Goal: Task Accomplishment & Management: Use online tool/utility

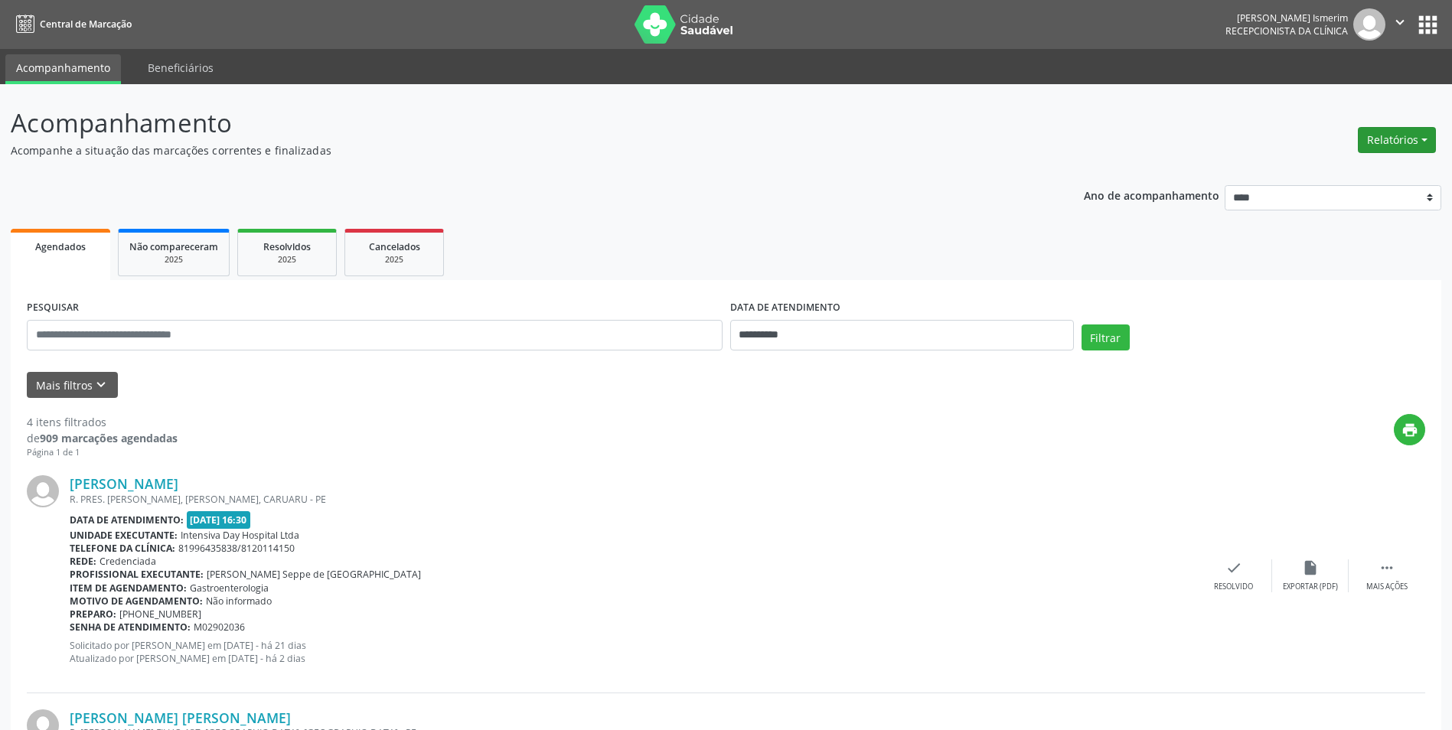
click at [1391, 139] on button "Relatórios" at bounding box center [1397, 140] width 78 height 26
click at [1357, 174] on link "Agendamentos" at bounding box center [1354, 172] width 165 height 21
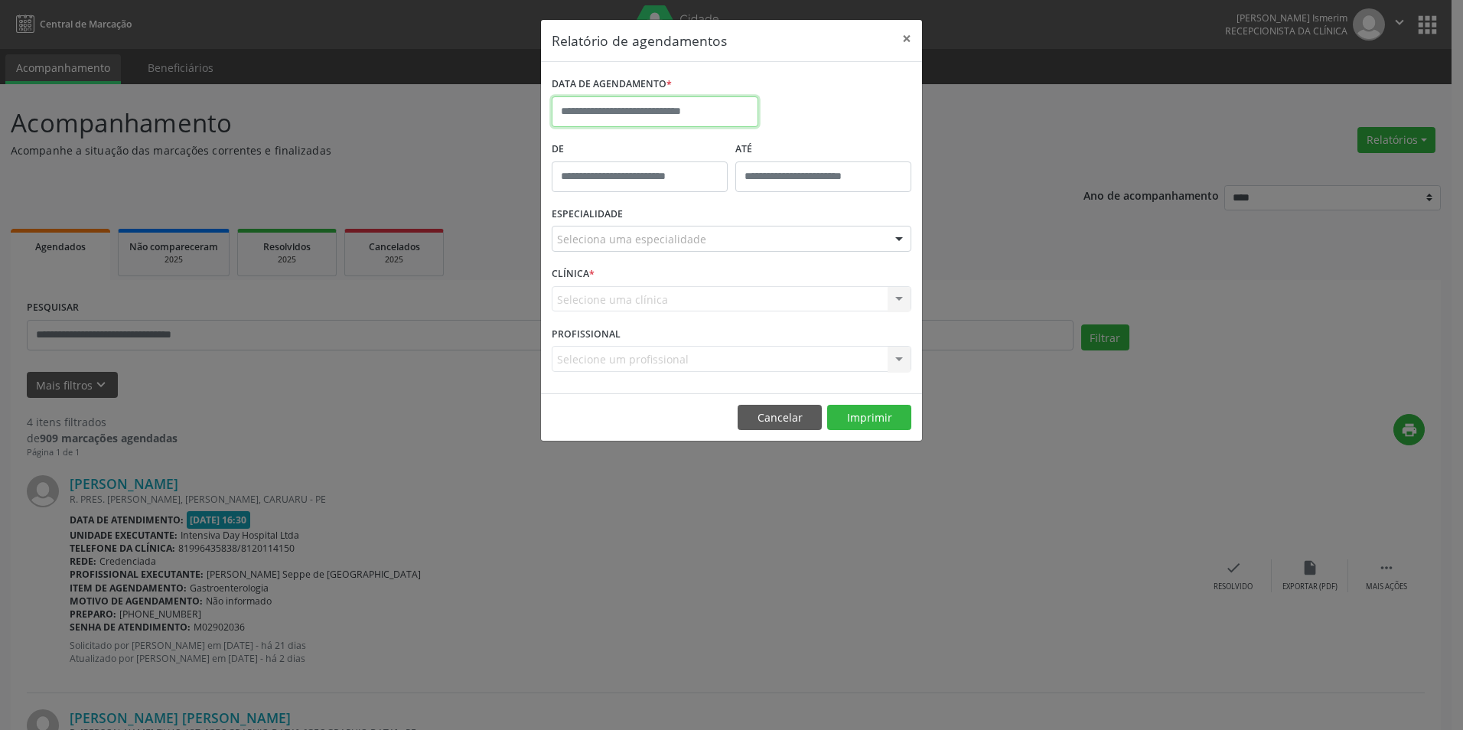
click at [716, 99] on input "text" at bounding box center [655, 111] width 207 height 31
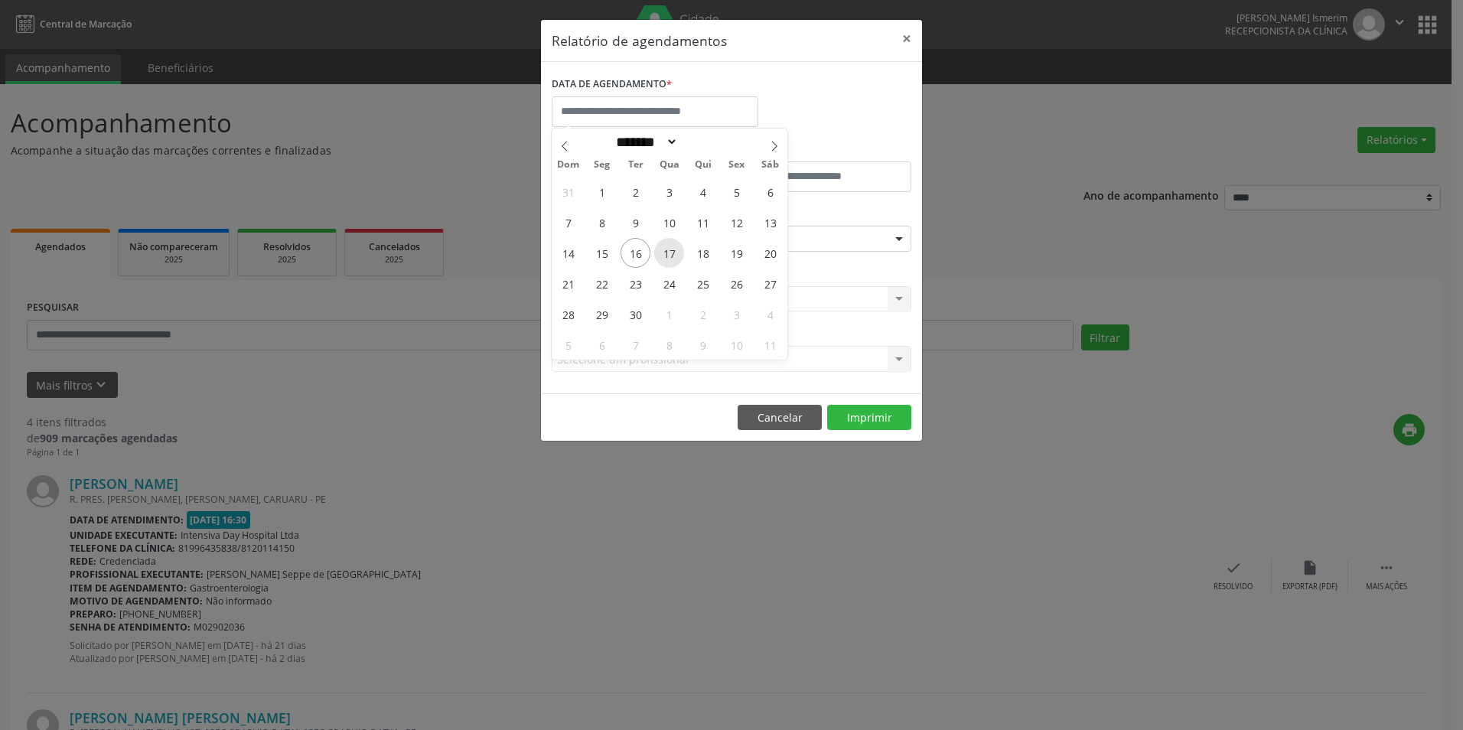
click at [667, 260] on span "17" at bounding box center [669, 253] width 30 height 30
type input "**********"
click at [666, 253] on span "17" at bounding box center [669, 253] width 30 height 30
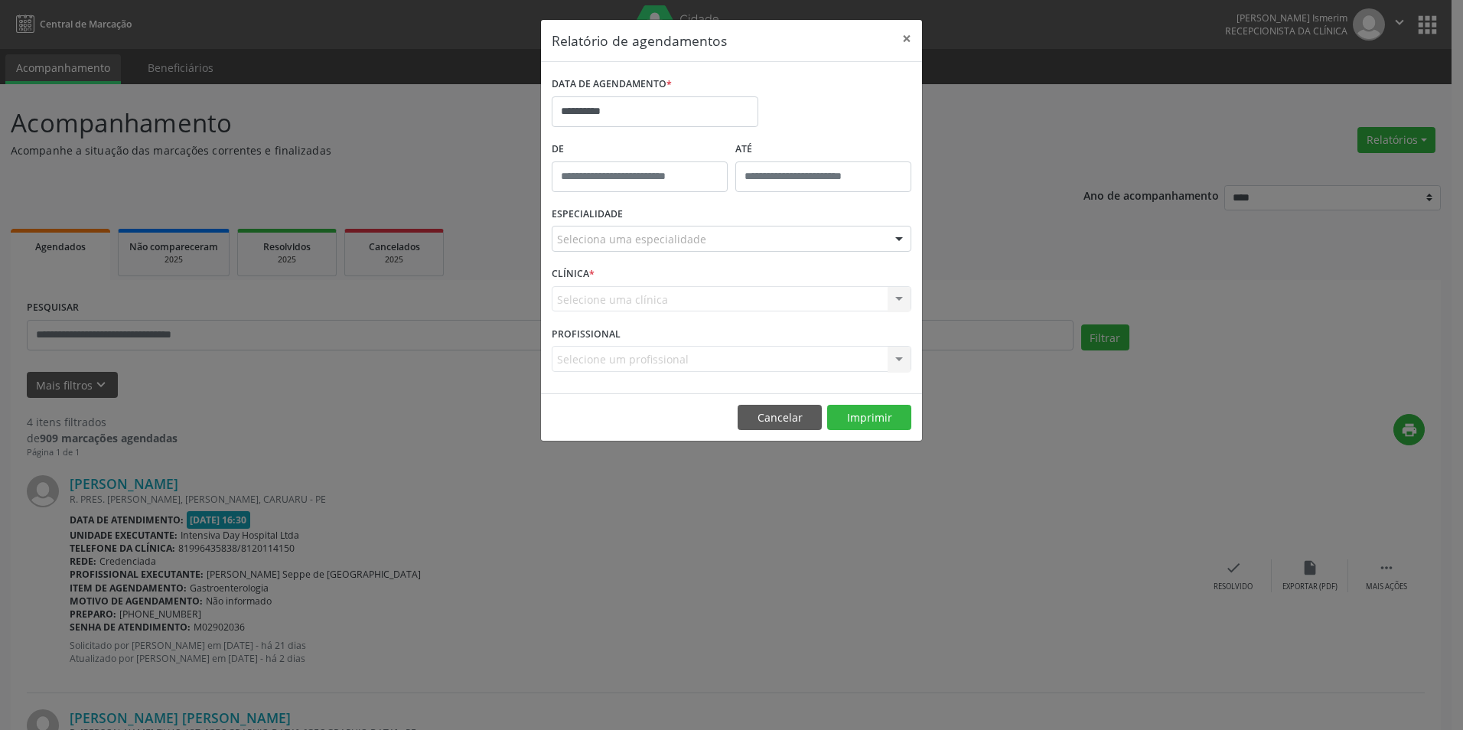
click at [744, 239] on div "Seleciona uma especialidade" at bounding box center [732, 239] width 360 height 26
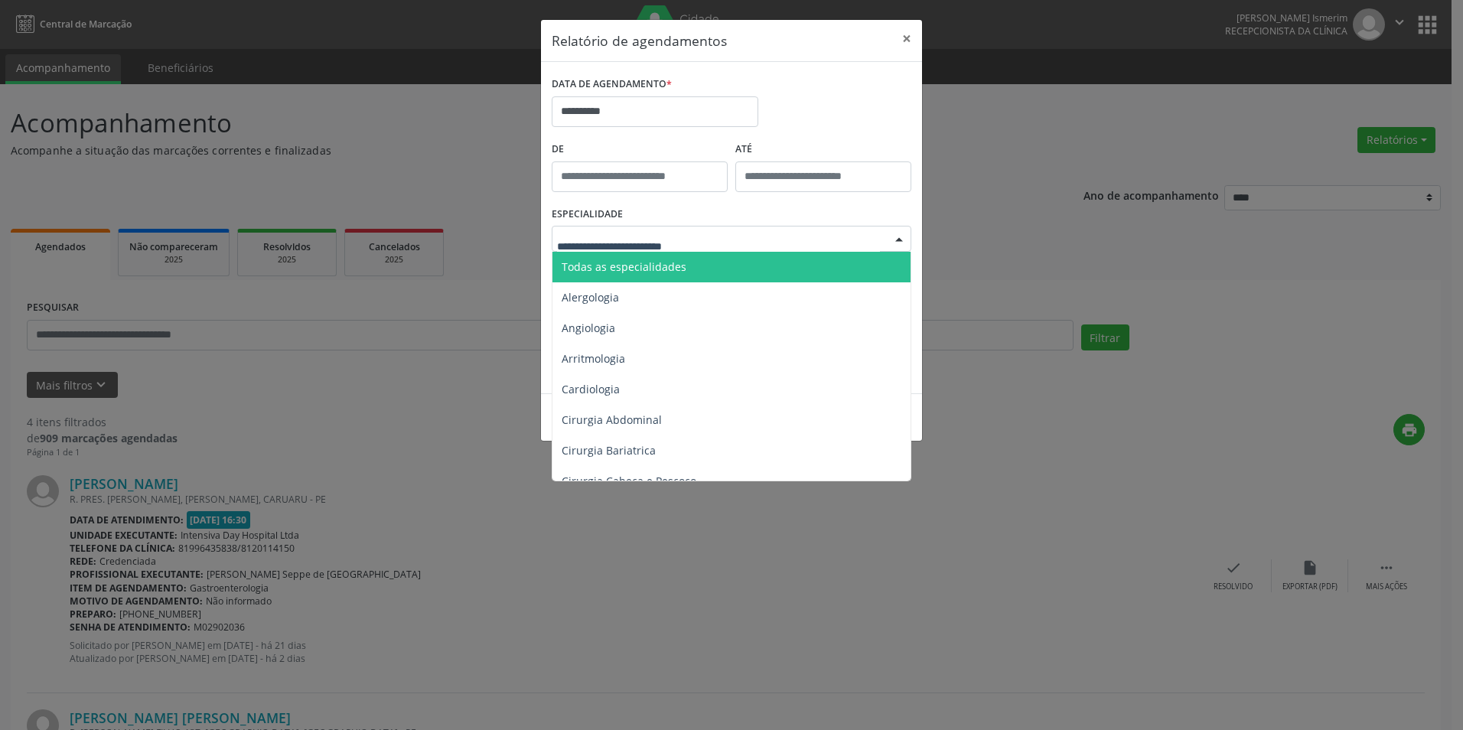
click at [694, 263] on span "Todas as especialidades" at bounding box center [733, 267] width 360 height 31
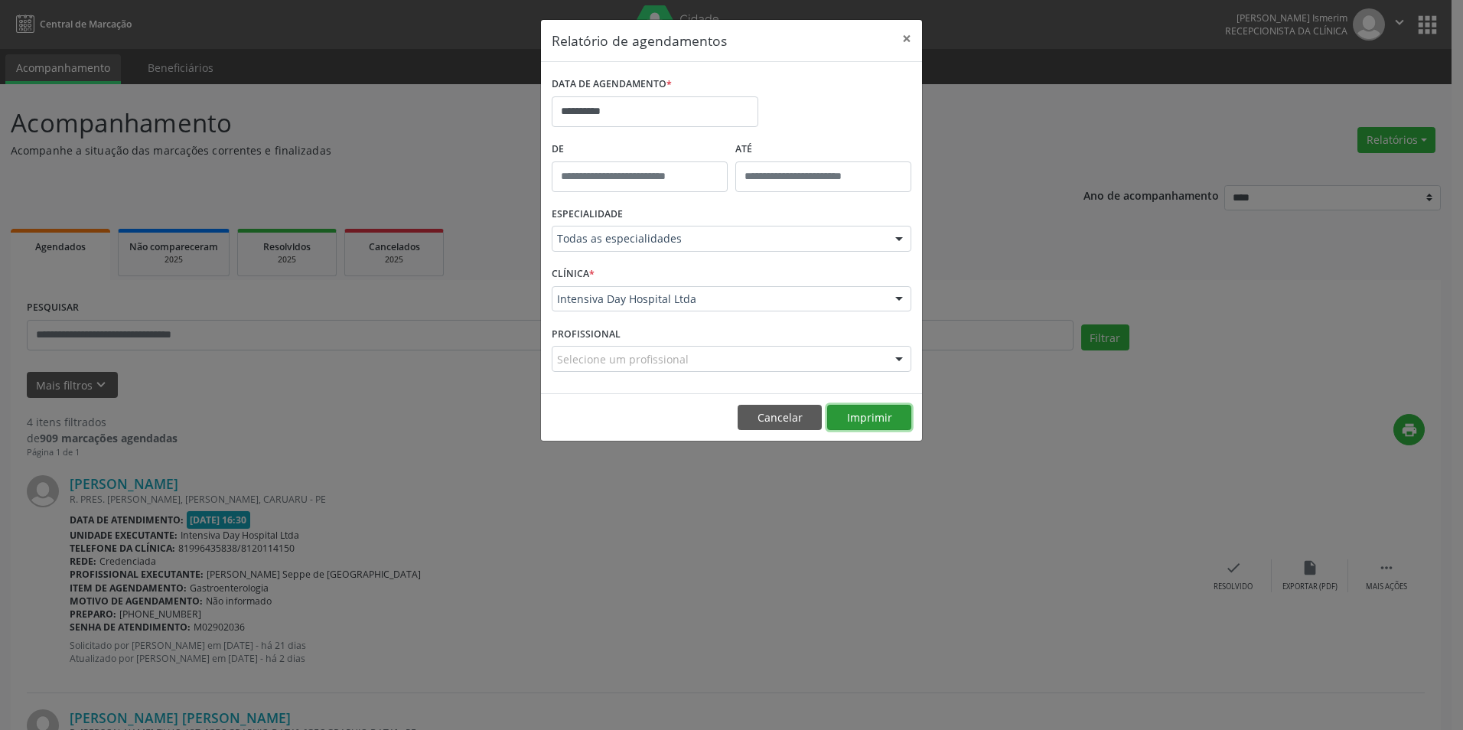
click at [882, 416] on button "Imprimir" at bounding box center [869, 418] width 84 height 26
click at [1244, 143] on div "**********" at bounding box center [731, 365] width 1463 height 730
click at [905, 32] on button "×" at bounding box center [907, 39] width 31 height 38
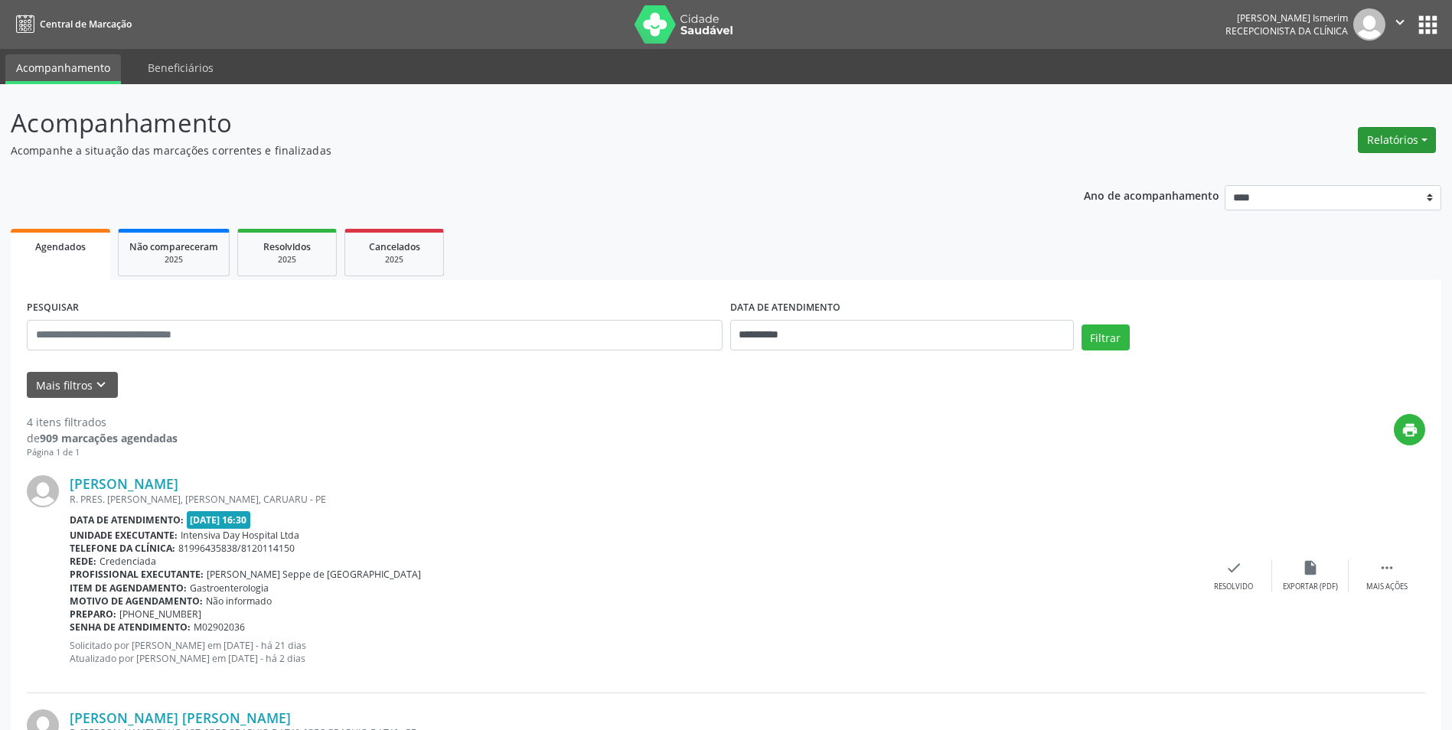
click at [1414, 132] on button "Relatórios" at bounding box center [1397, 140] width 78 height 26
click at [1381, 178] on link "Agendamentos" at bounding box center [1354, 172] width 165 height 21
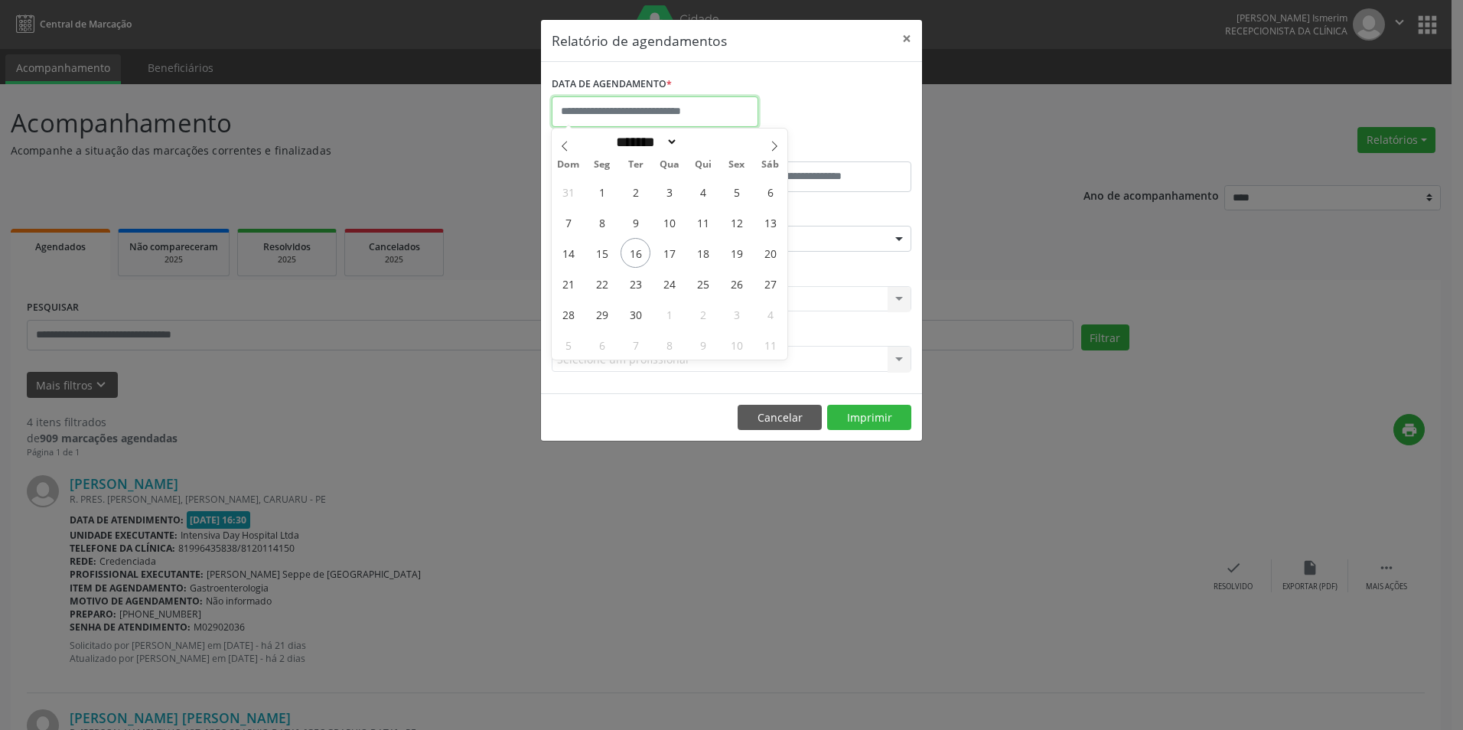
click at [689, 106] on input "text" at bounding box center [655, 111] width 207 height 31
click at [670, 253] on span "17" at bounding box center [669, 253] width 30 height 30
type input "**********"
click at [671, 254] on span "17" at bounding box center [669, 253] width 30 height 30
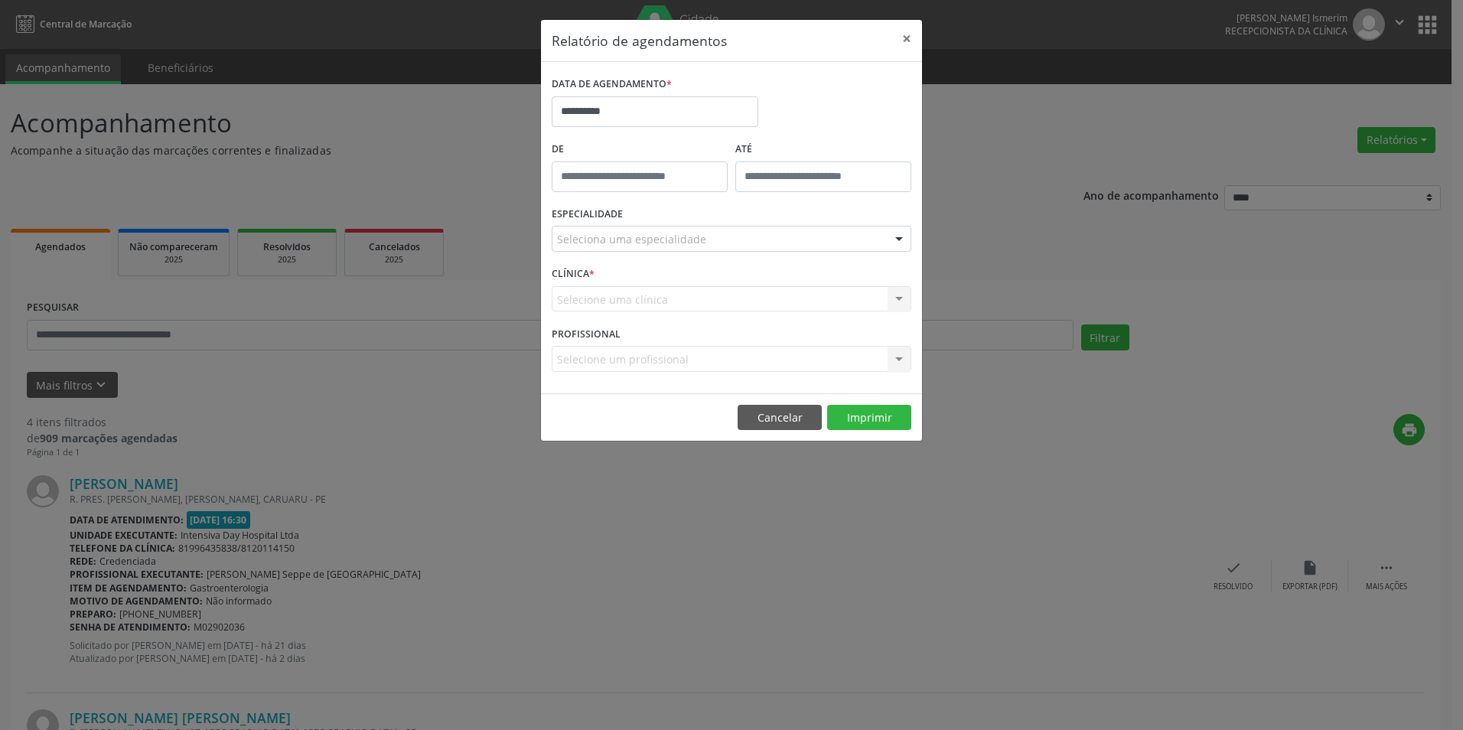
click at [786, 244] on div "Seleciona uma especialidade" at bounding box center [732, 239] width 360 height 26
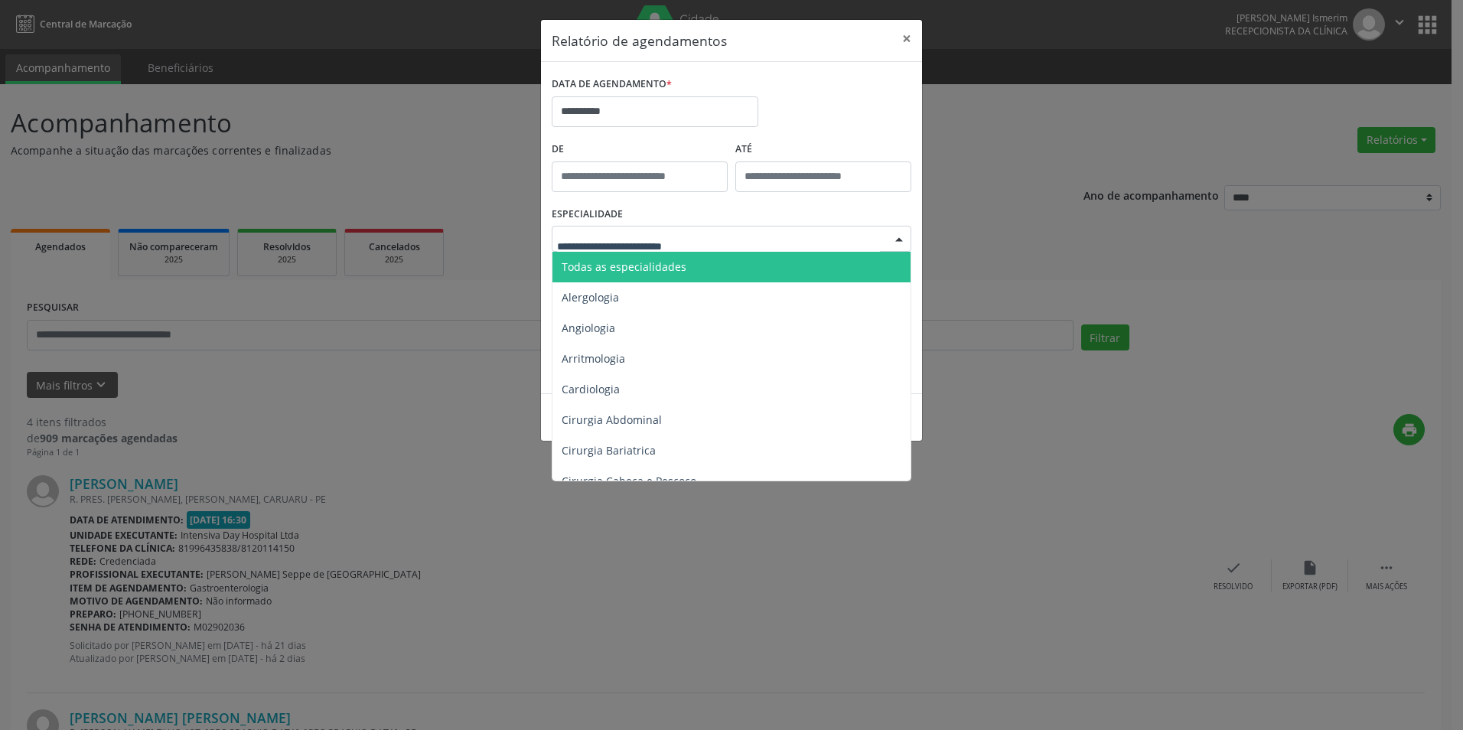
click at [745, 265] on span "Todas as especialidades" at bounding box center [733, 267] width 360 height 31
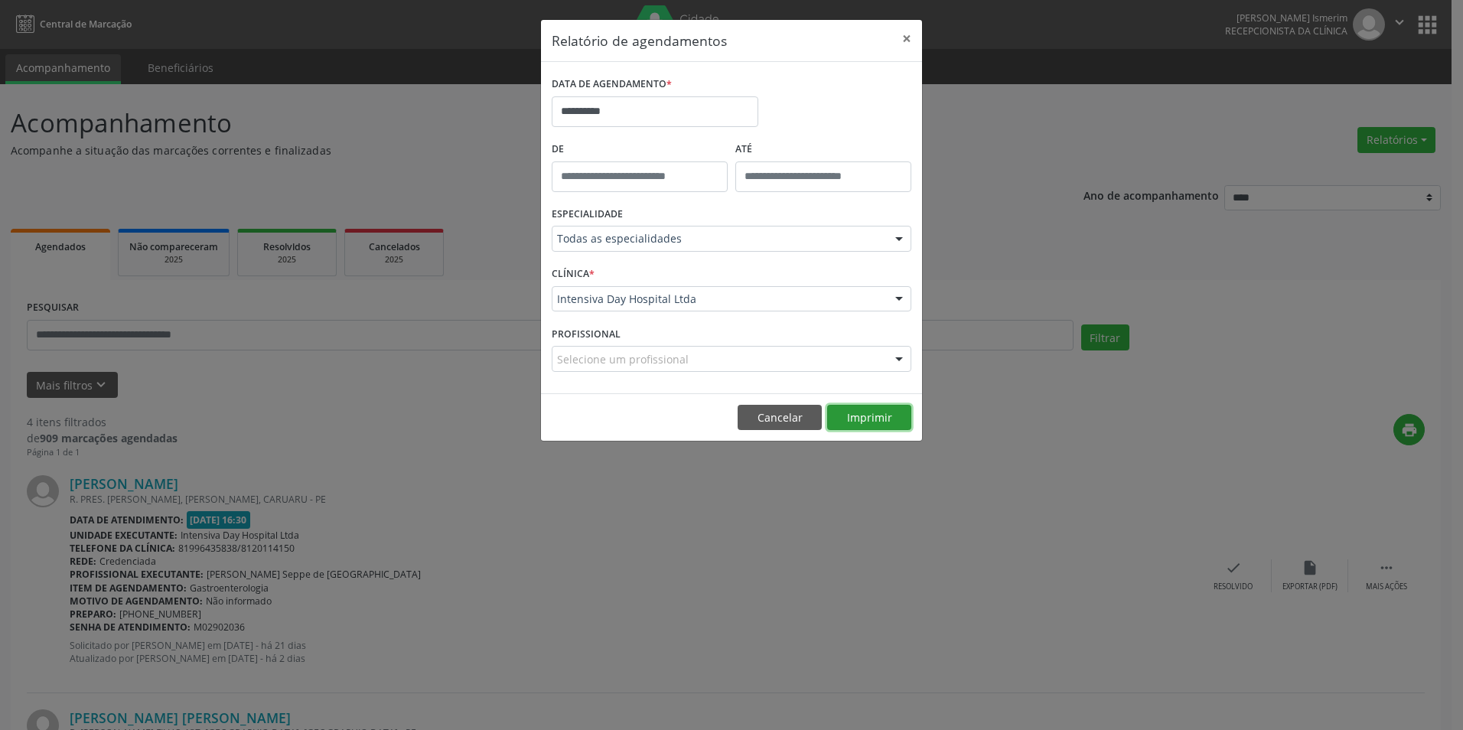
click at [865, 416] on button "Imprimir" at bounding box center [869, 418] width 84 height 26
